Goal: Information Seeking & Learning: Find contact information

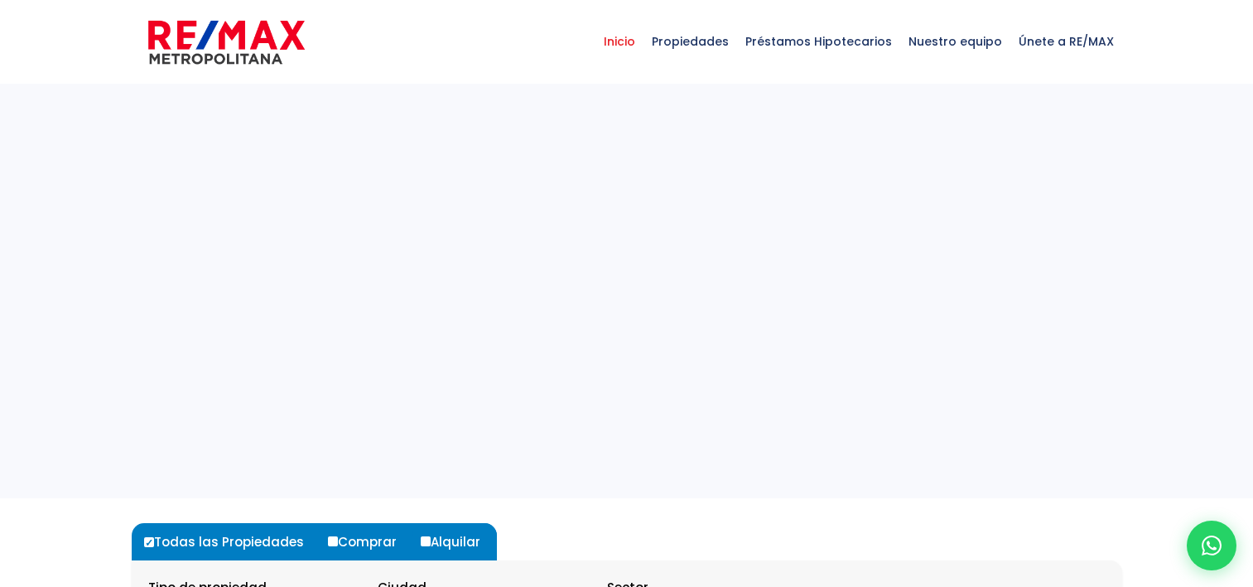
select select
click at [723, 36] on span "Propiedades" at bounding box center [691, 42] width 94 height 50
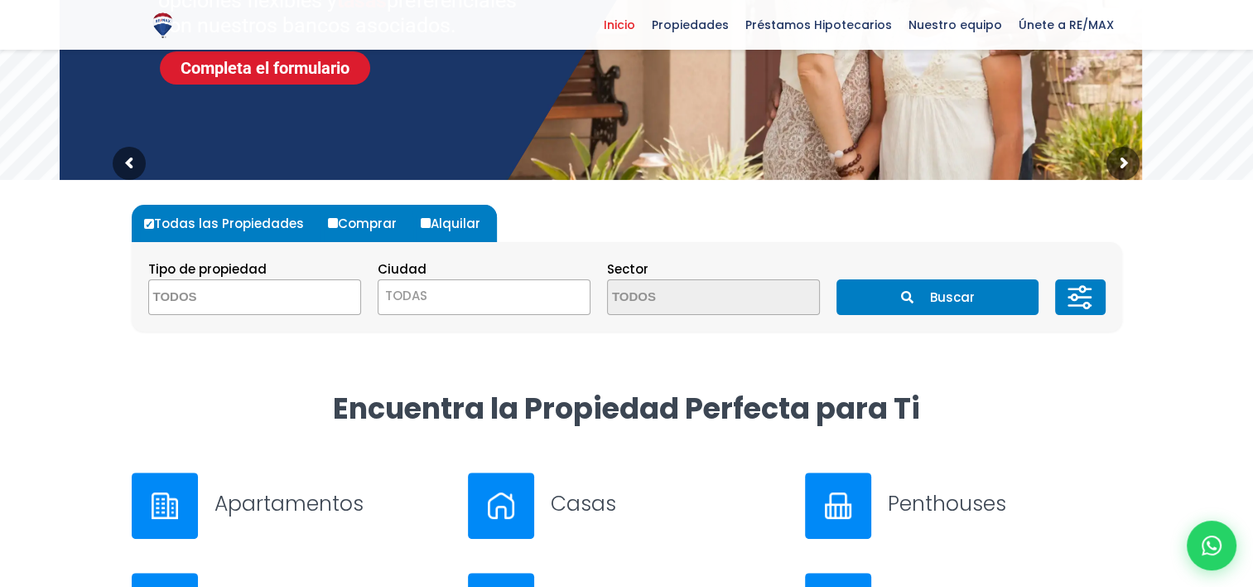
scroll to position [325, 0]
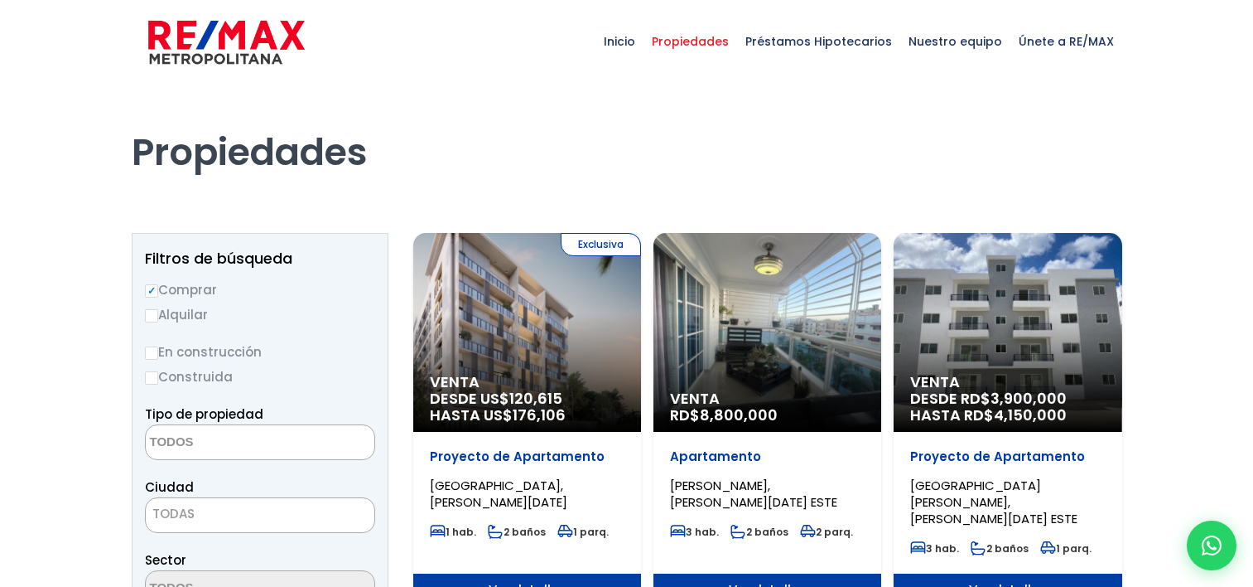
select select
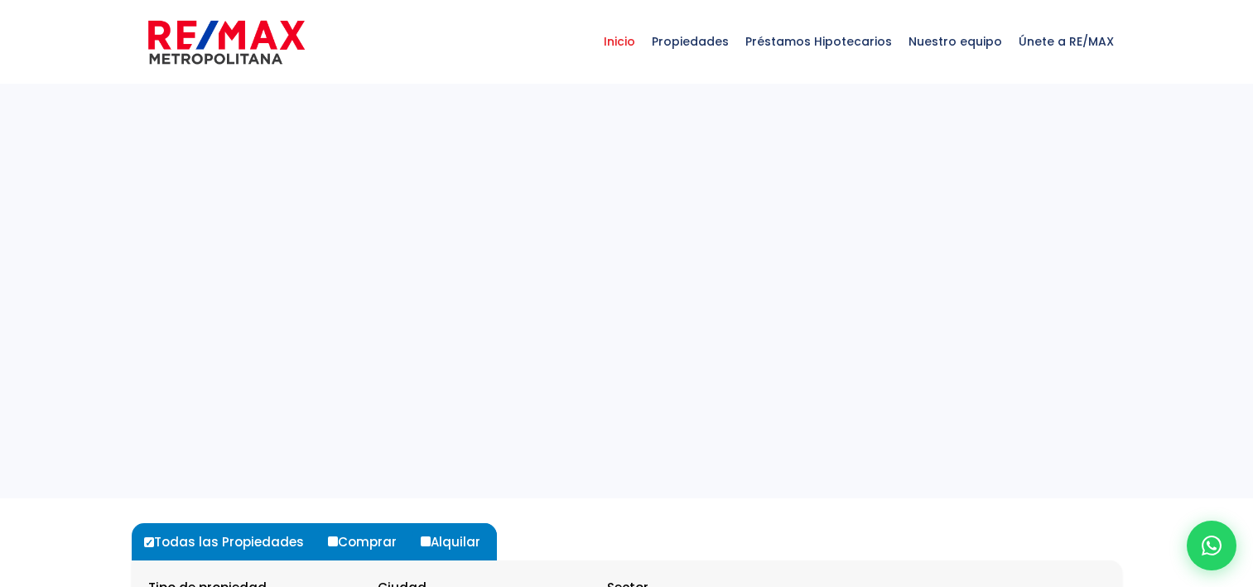
select select
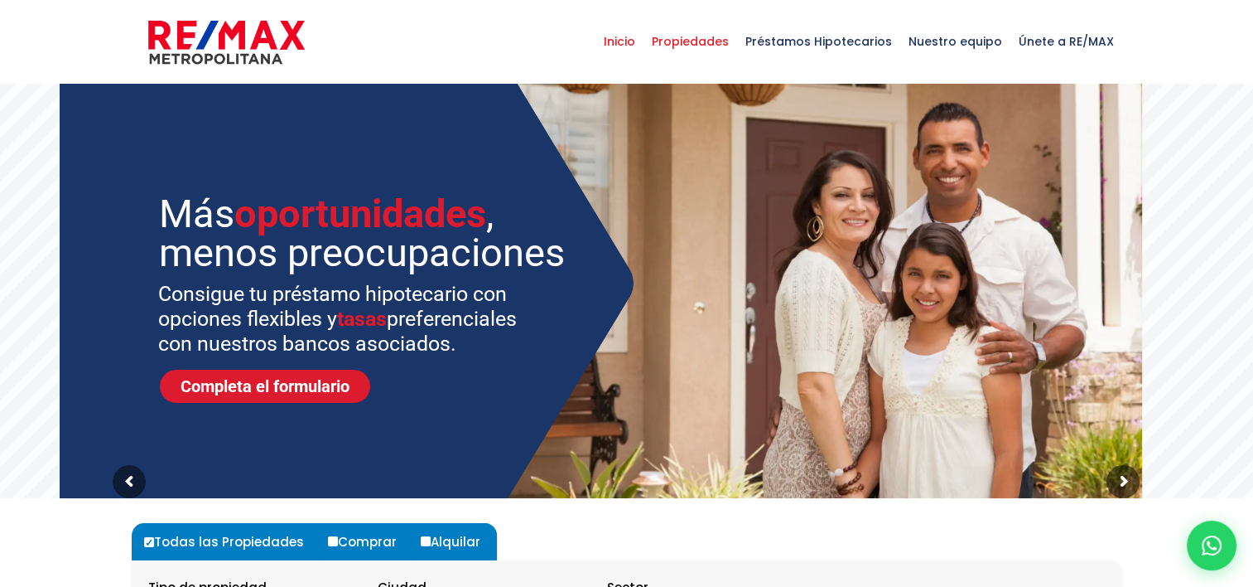
click at [699, 40] on span "Propiedades" at bounding box center [691, 42] width 94 height 50
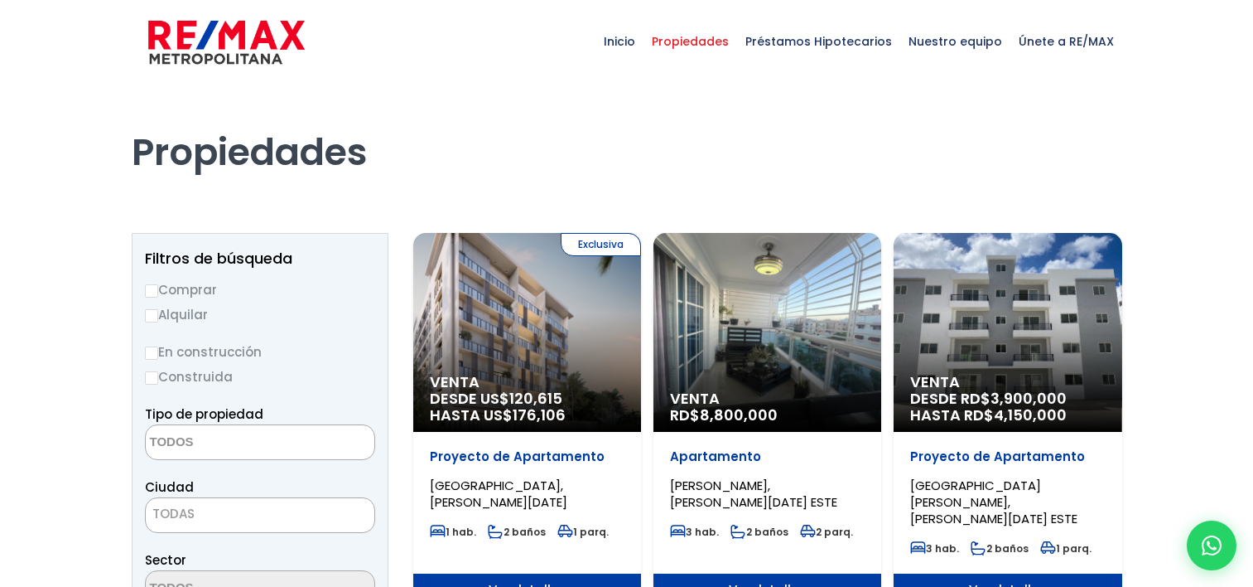
select select
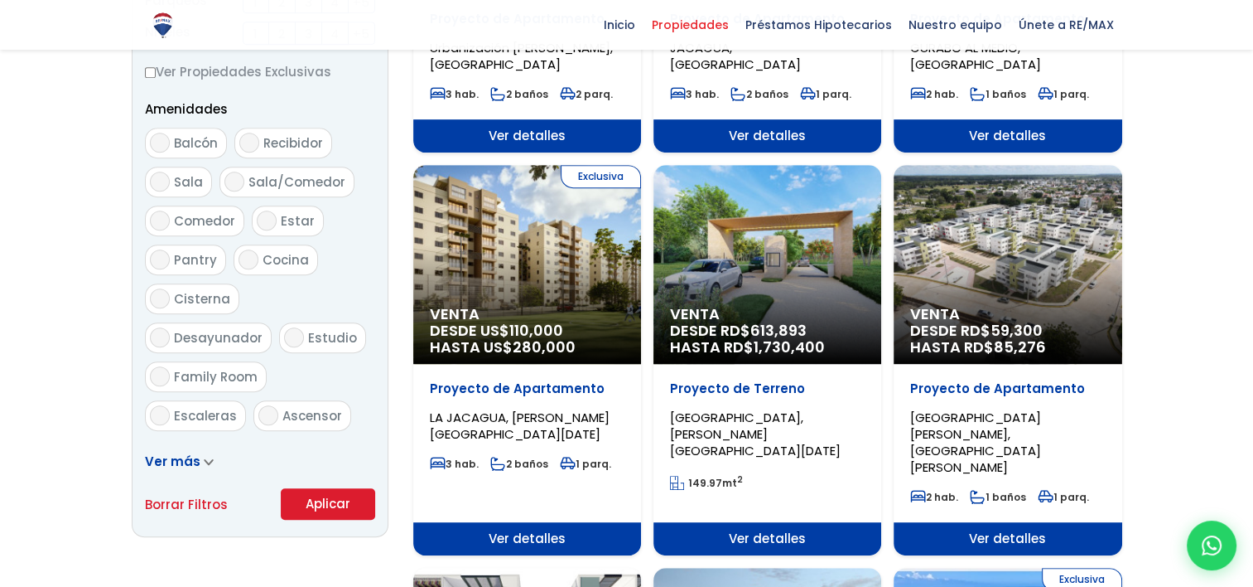
scroll to position [829, 0]
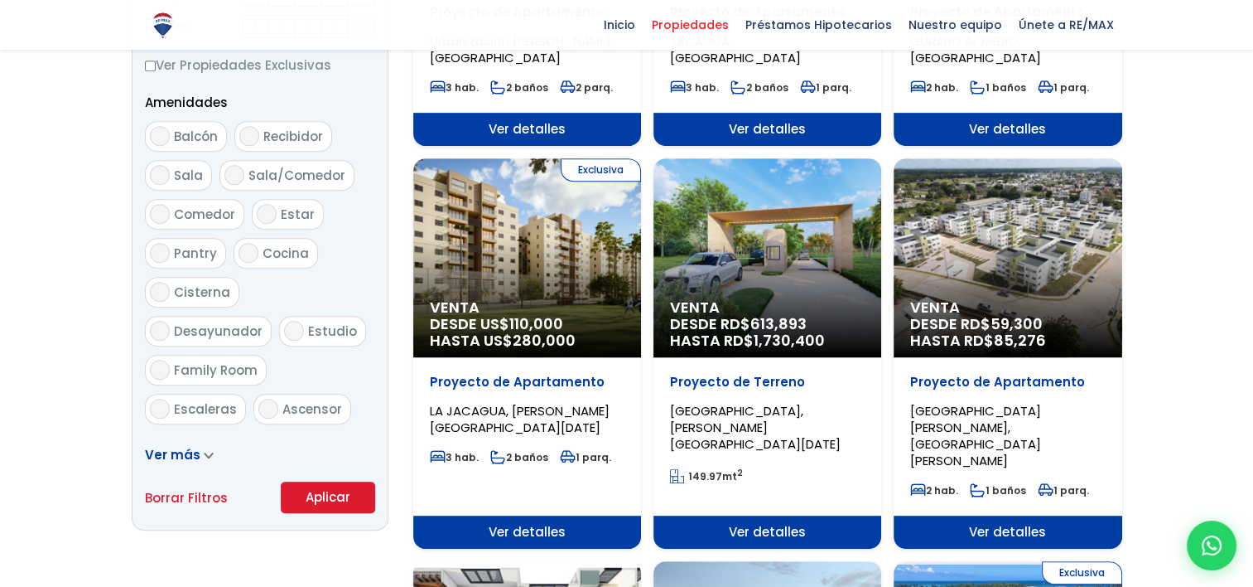
click at [174, 453] on span "Ver más" at bounding box center [173, 454] width 56 height 17
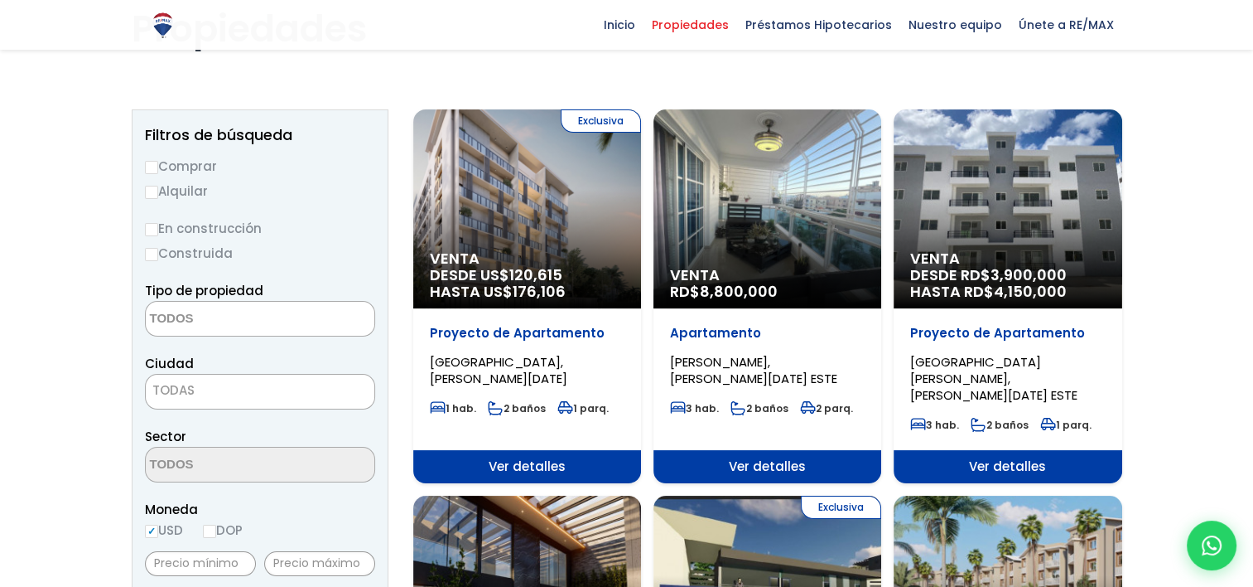
scroll to position [0, 0]
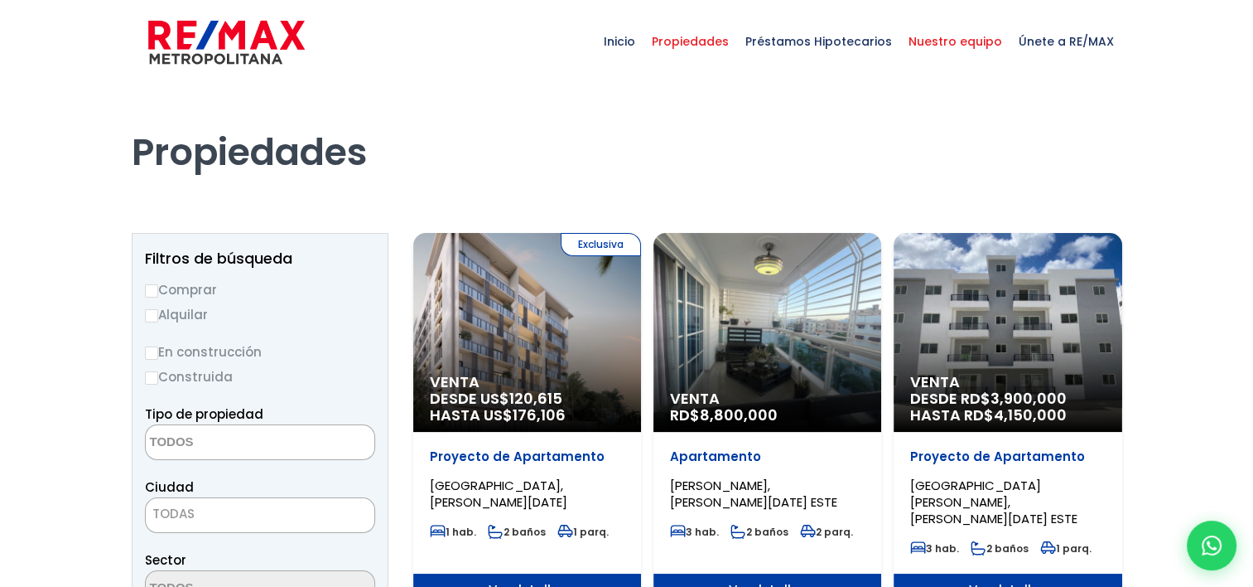
click at [962, 45] on span "Nuestro equipo" at bounding box center [956, 42] width 110 height 50
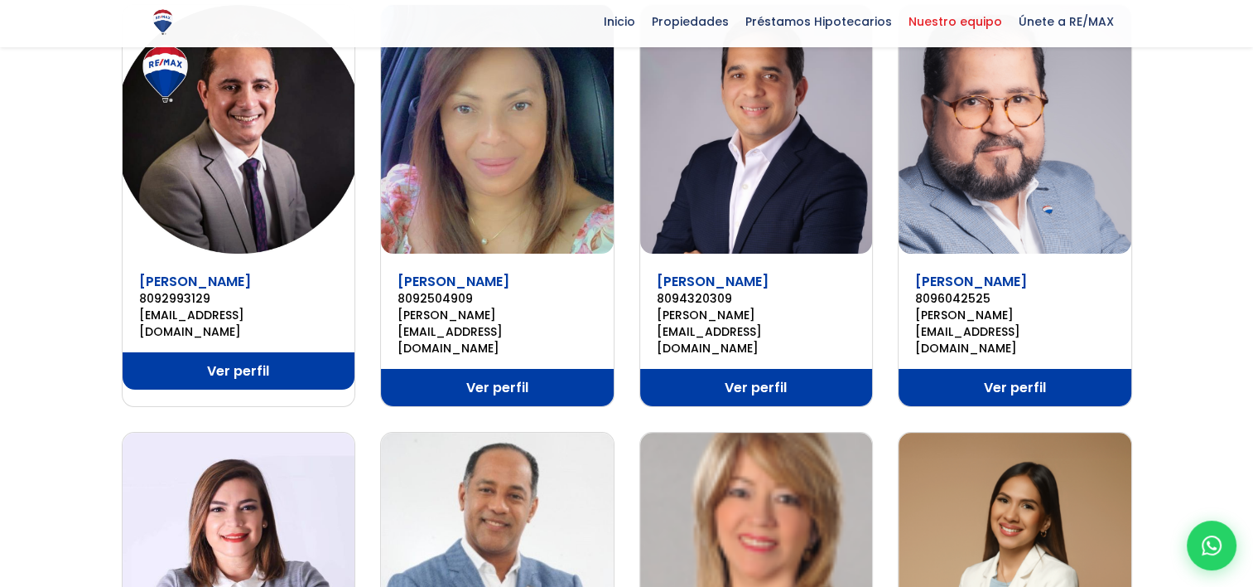
scroll to position [335, 0]
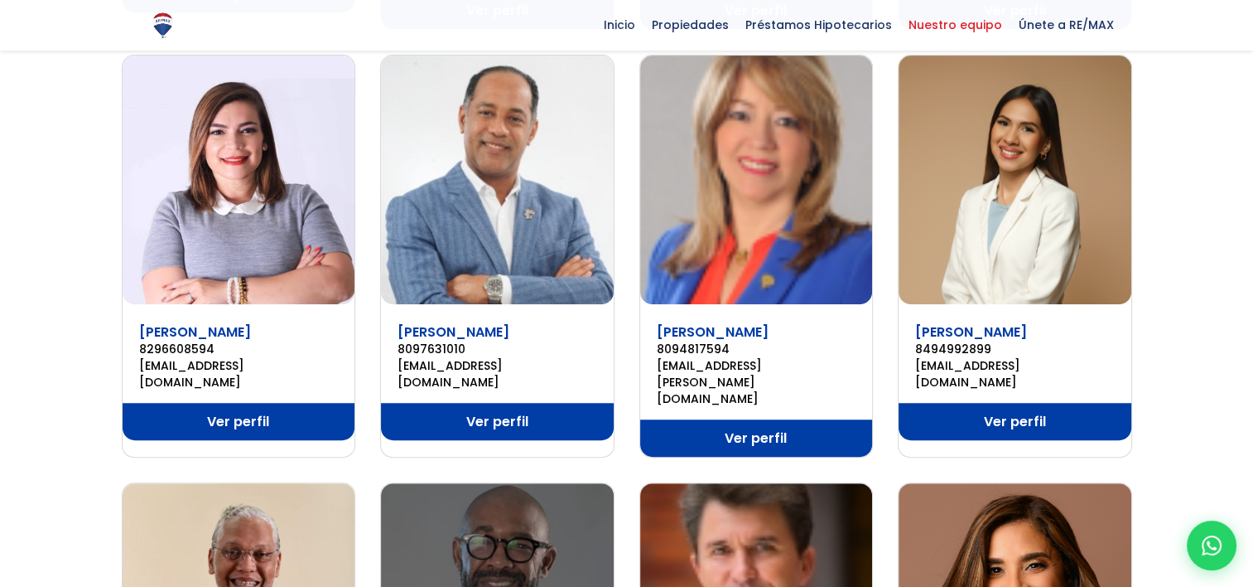
scroll to position [683, 0]
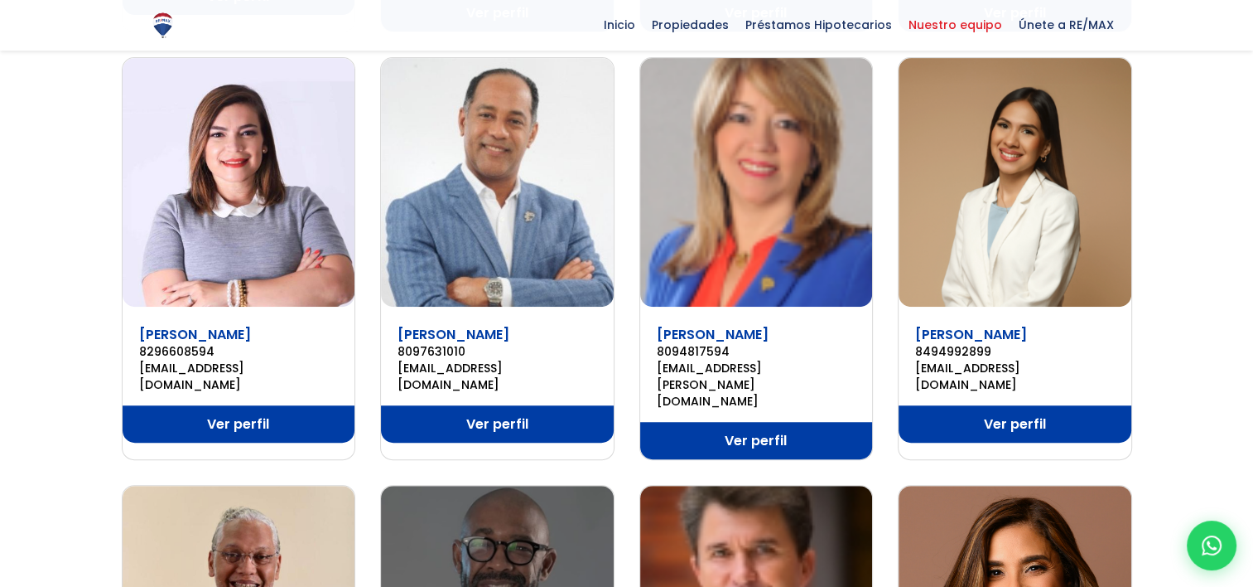
click at [955, 405] on link "Ver perfil" at bounding box center [1015, 423] width 233 height 37
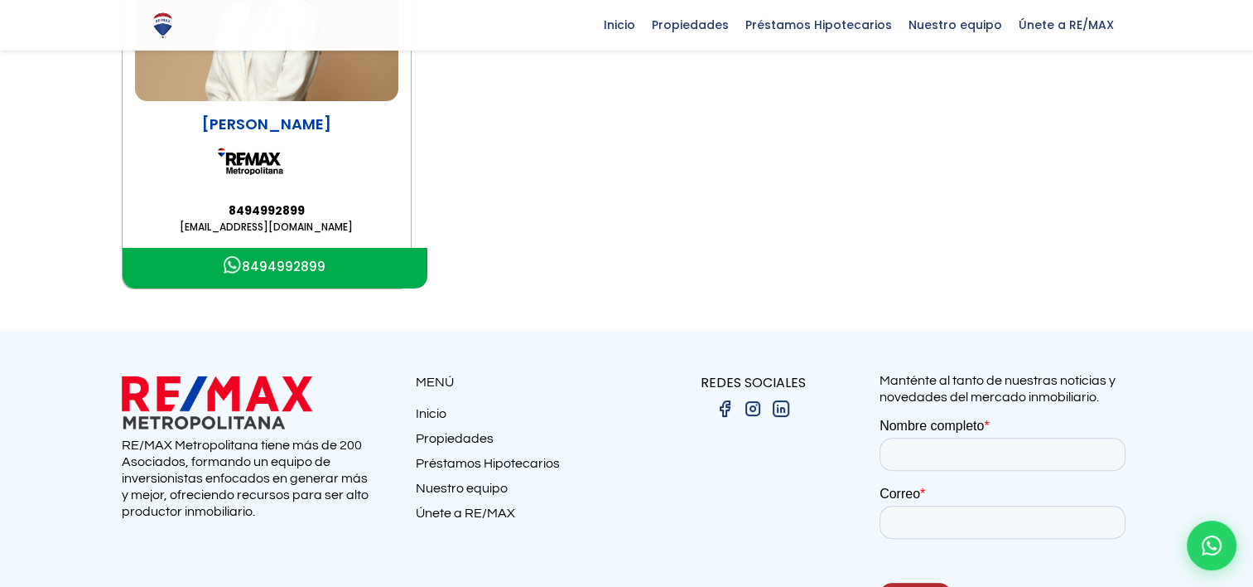
scroll to position [463, 0]
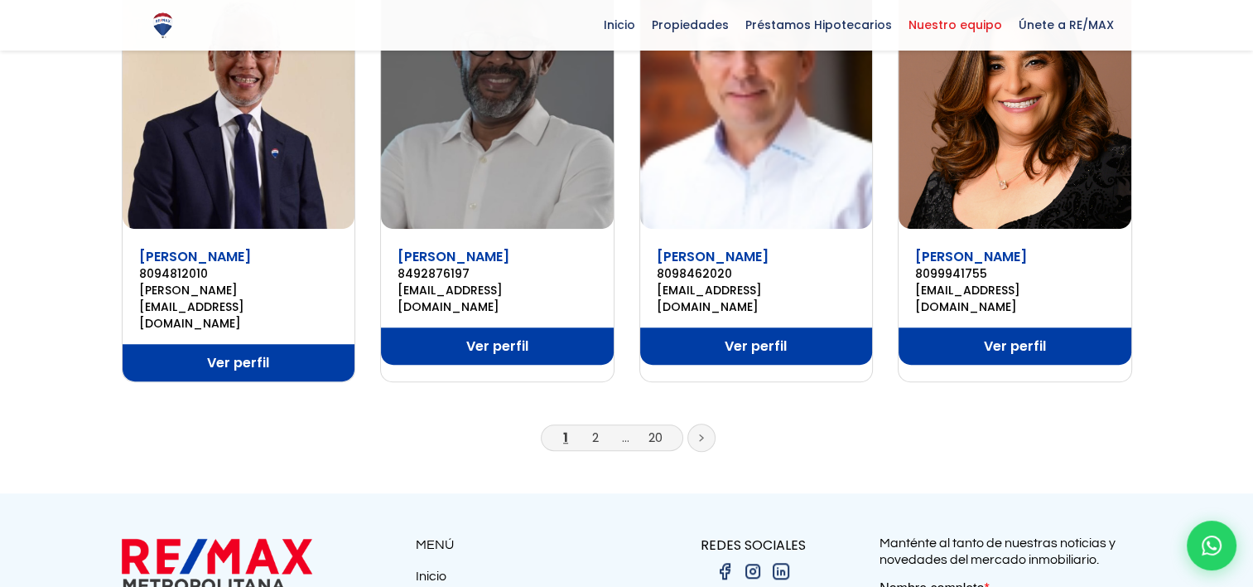
scroll to position [1200, 0]
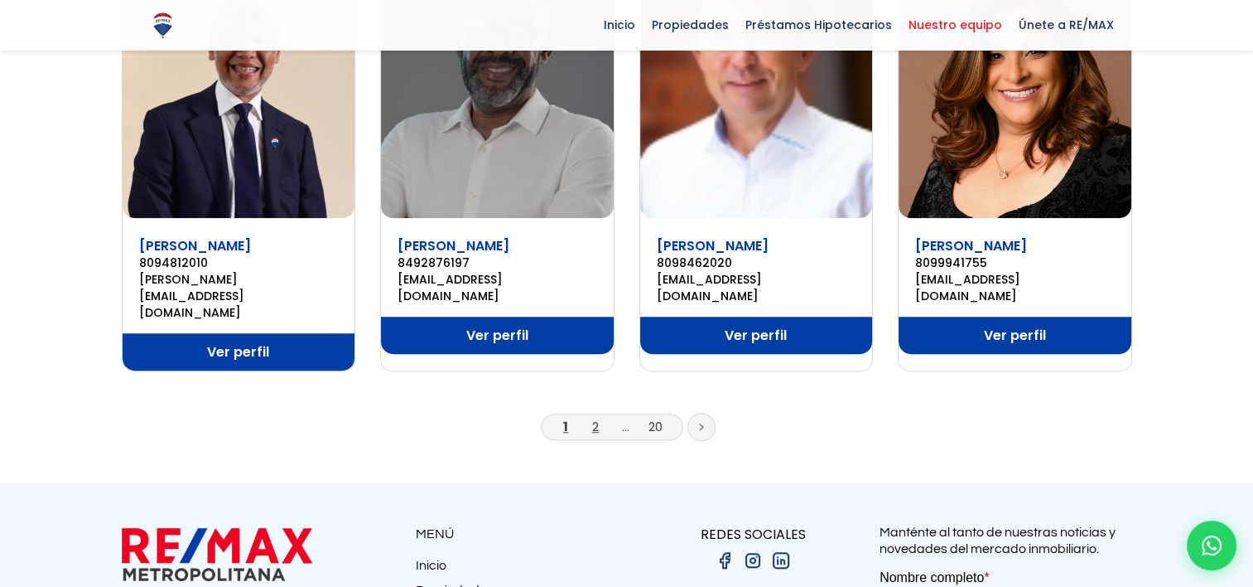
click at [596, 418] on link "2" at bounding box center [595, 426] width 7 height 17
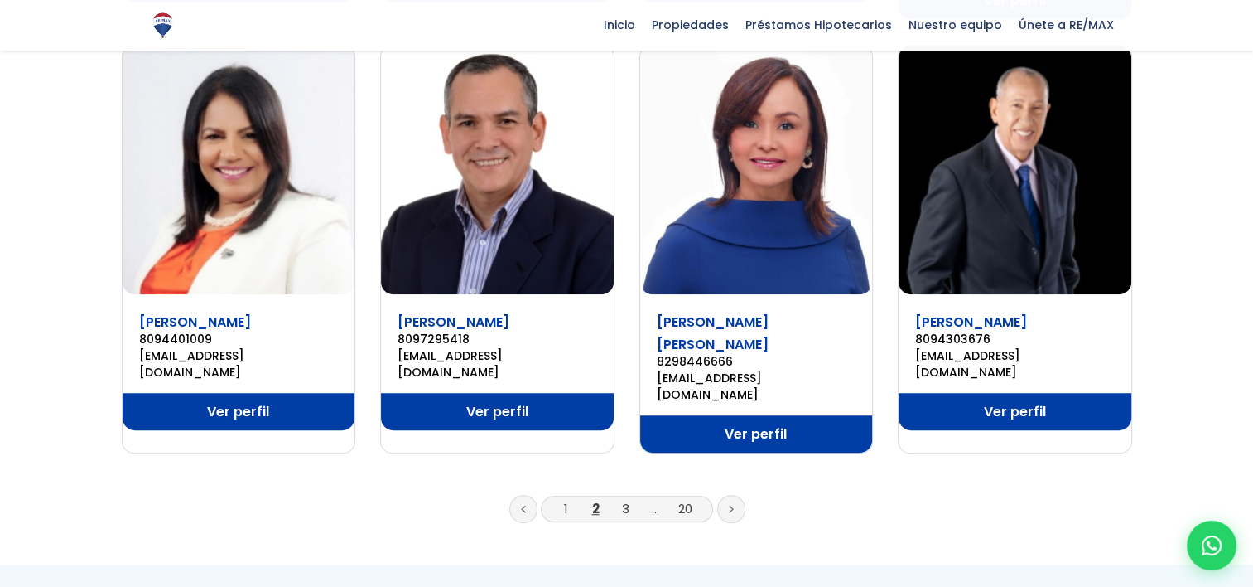
scroll to position [1128, 0]
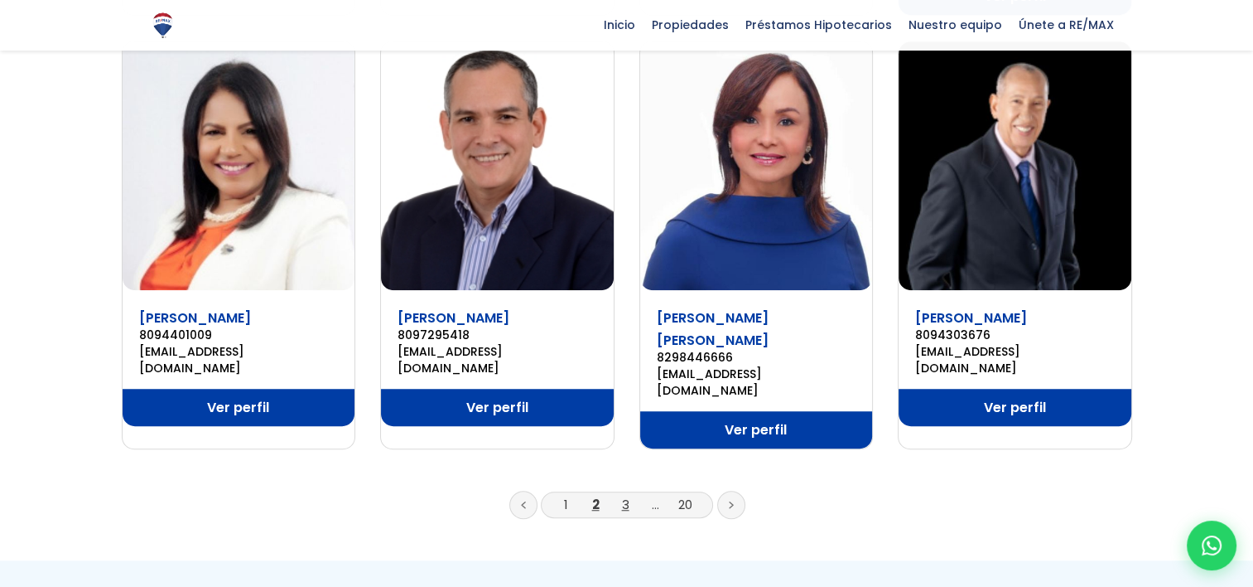
click at [629, 495] on link "3" at bounding box center [625, 503] width 7 height 17
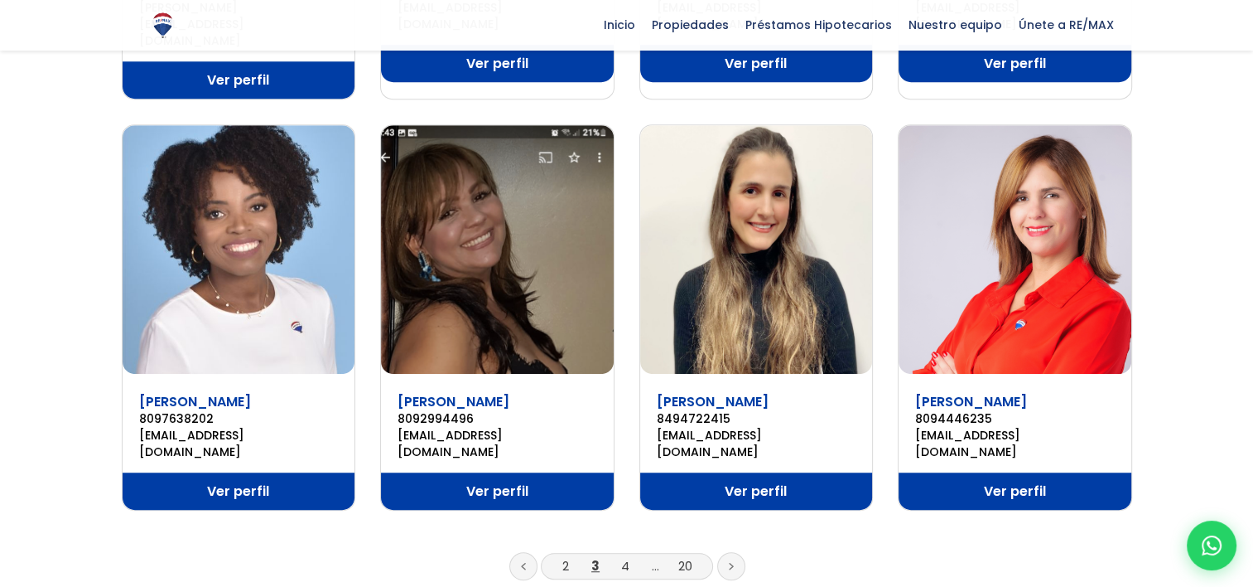
scroll to position [1049, 0]
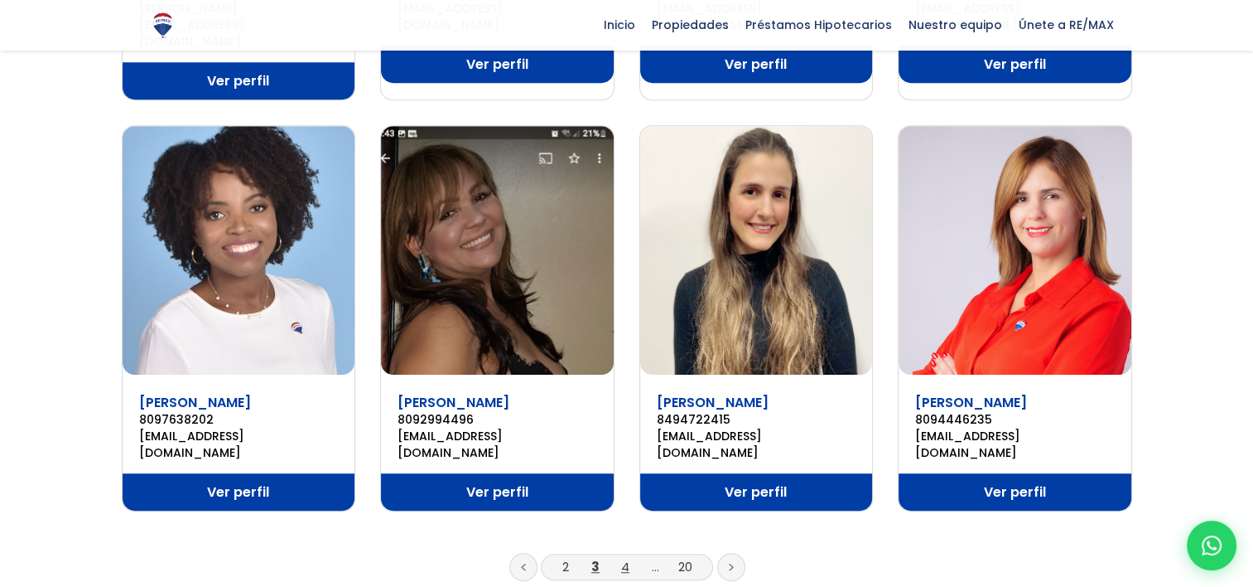
click at [625, 558] on link "4" at bounding box center [625, 566] width 8 height 17
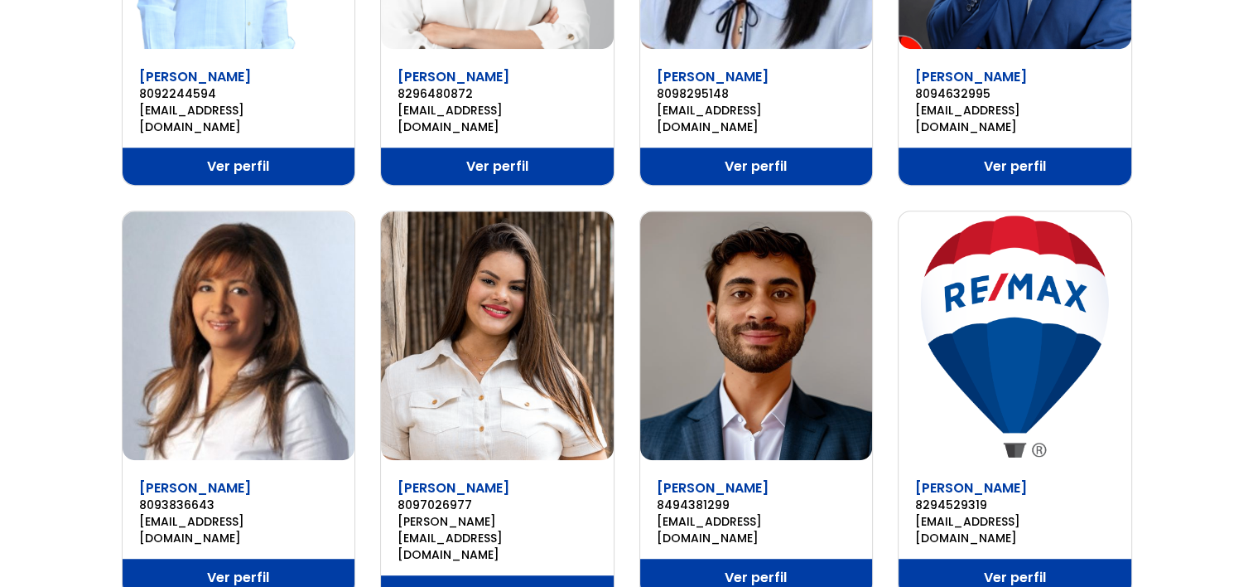
scroll to position [979, 0]
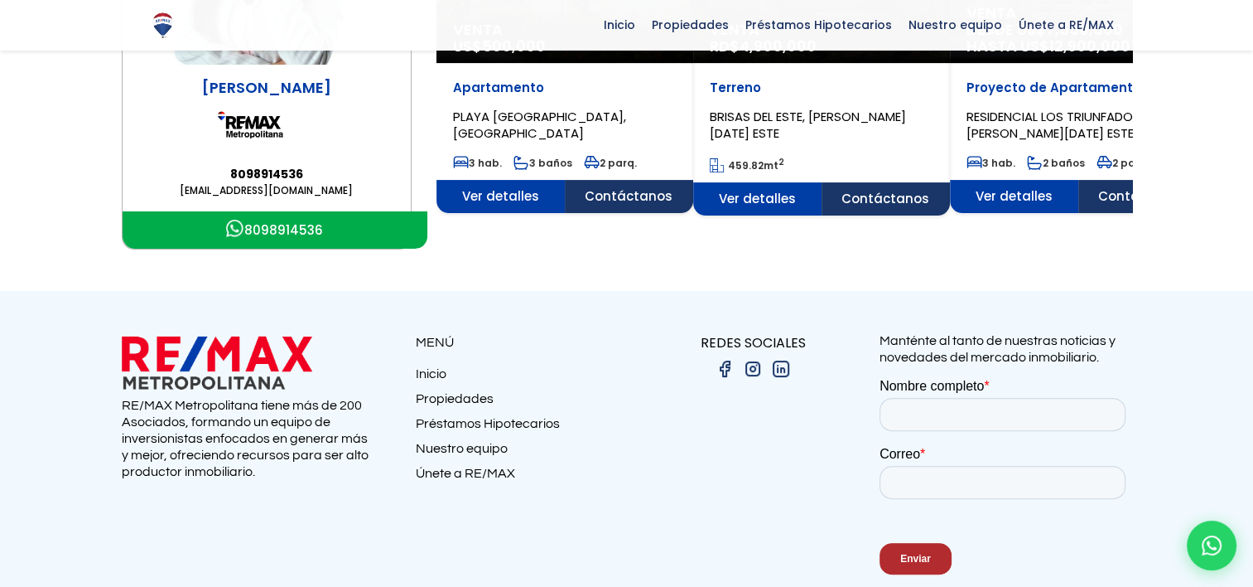
scroll to position [460, 0]
